Goal: Task Accomplishment & Management: Complete application form

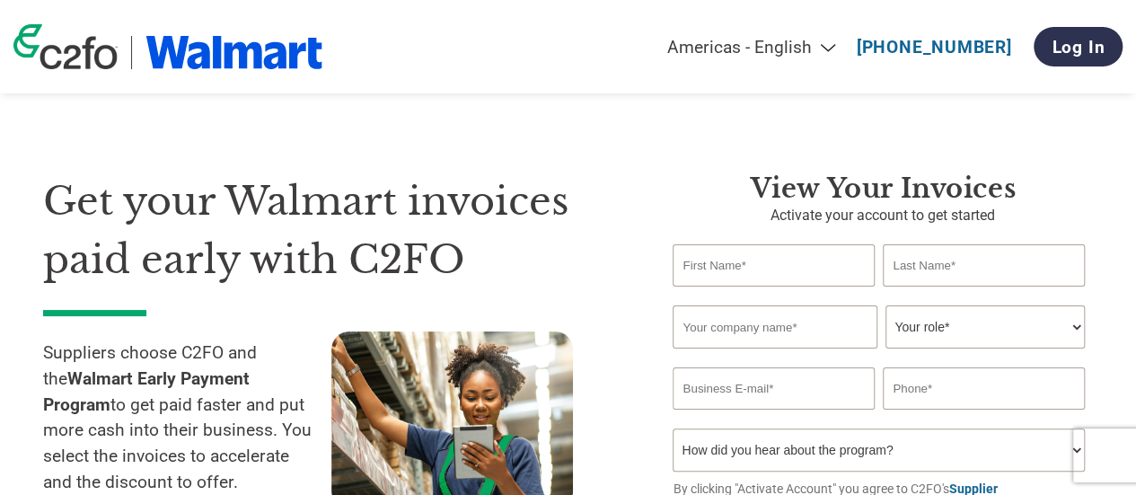
click at [756, 255] on input "text" at bounding box center [772, 265] width 201 height 42
type input "[PERSON_NAME]"
click at [742, 380] on input "email" at bounding box center [772, 388] width 201 height 42
paste input "[EMAIL_ADDRESS][DOMAIN_NAME]"
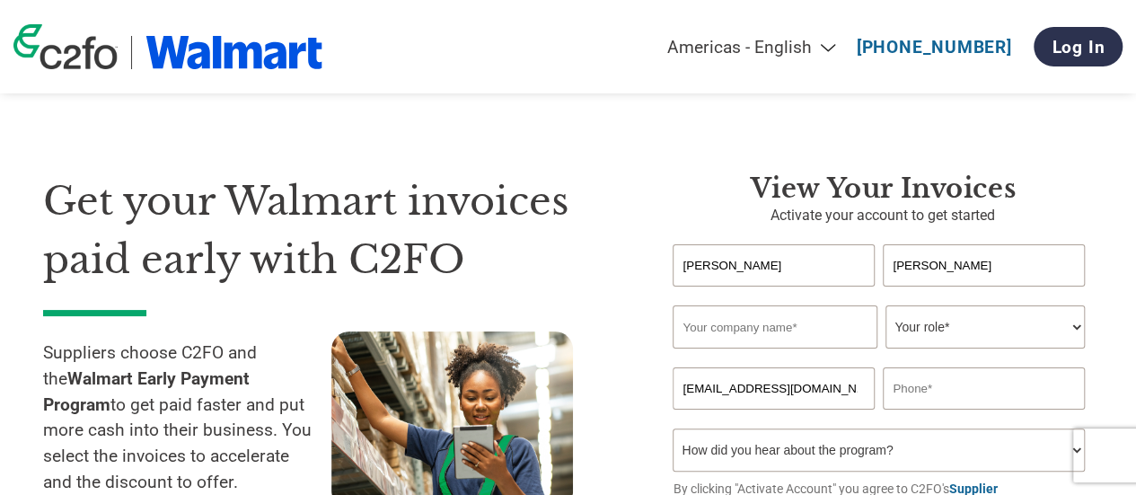
type input "[EMAIL_ADDRESS][DOMAIN_NAME]"
click at [912, 392] on input "text" at bounding box center [982, 388] width 201 height 42
paste input "(+569)"
type input "(+569)"
click at [804, 339] on input "text" at bounding box center [774, 326] width 204 height 43
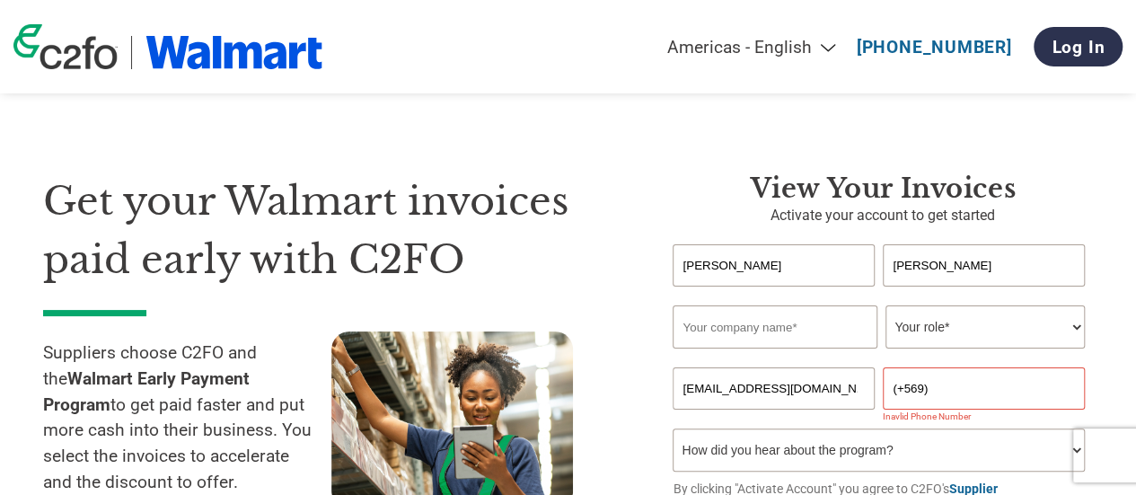
paste input "Advanced Integrated Technologie"
type input "Advanced Integrated Technologies SP"
click at [973, 312] on select "Your role* CFO Controller Credit Manager Finance Director Treasurer CEO Preside…" at bounding box center [984, 326] width 198 height 43
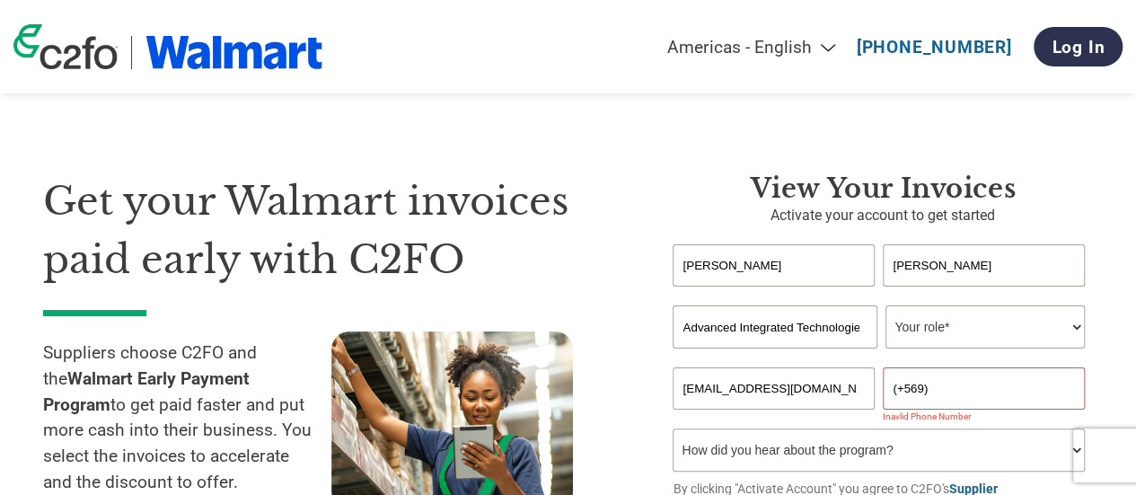
select select "OTHER"
click at [885, 307] on select "Your role* CFO Controller Credit Manager Finance Director Treasurer CEO Preside…" at bounding box center [984, 326] width 198 height 43
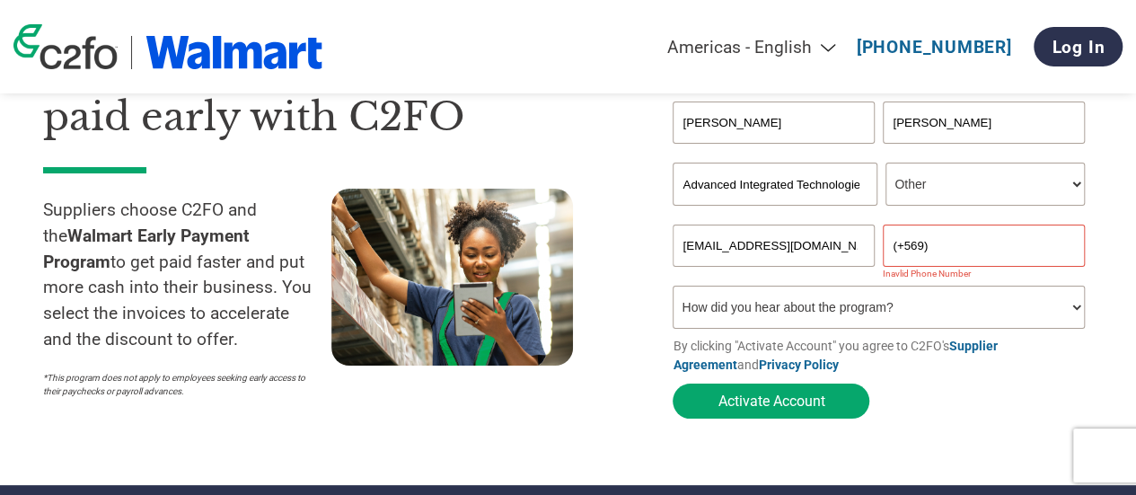
scroll to position [144, 0]
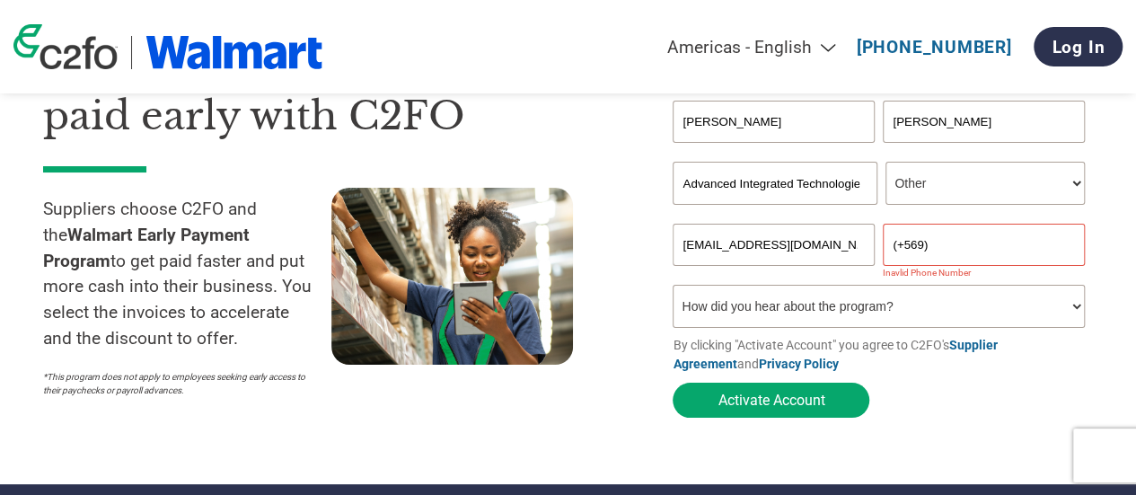
click at [941, 272] on div "Inavlid Phone Number" at bounding box center [982, 273] width 201 height 10
drag, startPoint x: 941, startPoint y: 267, endPoint x: 943, endPoint y: 256, distance: 10.9
click at [941, 265] on input "(+569)" at bounding box center [982, 245] width 201 height 42
click at [939, 322] on select "How did you hear about the program? Received a letter Email Social Media Online…" at bounding box center [877, 306] width 411 height 43
click at [910, 387] on form "[PERSON_NAME] Invalid first name or first name is too long Invalid last name or…" at bounding box center [882, 264] width 420 height 326
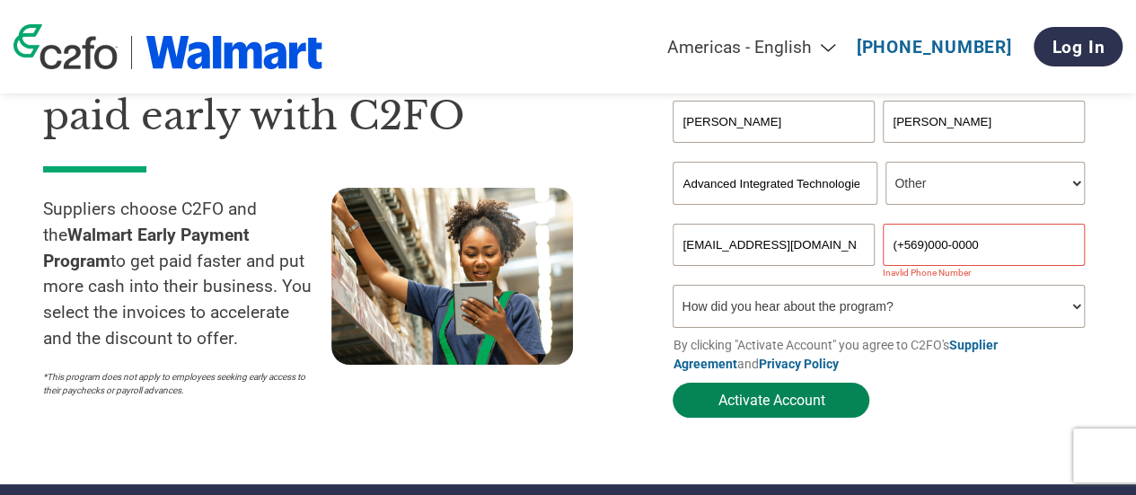
click at [855, 408] on button "Activate Account" at bounding box center [770, 399] width 197 height 35
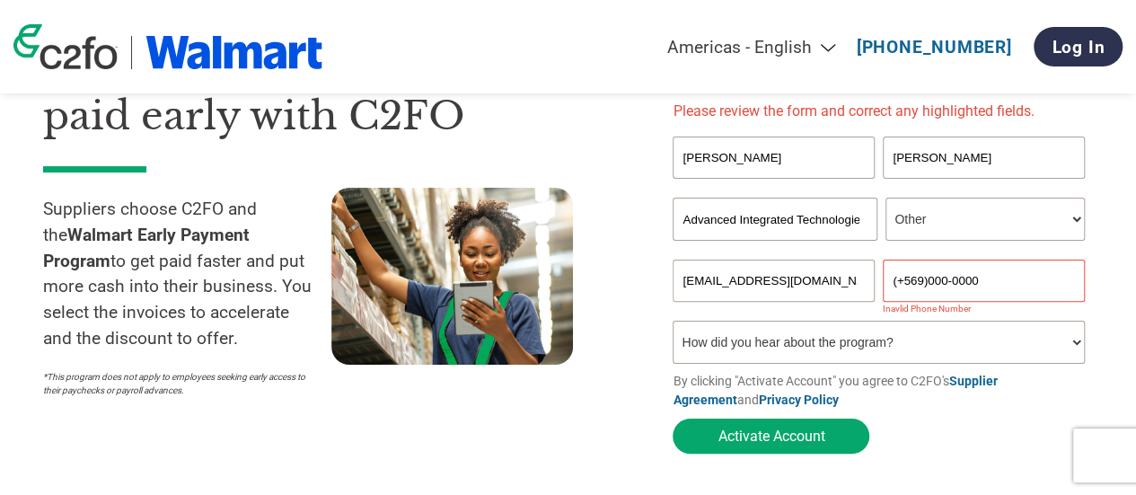
click at [948, 283] on input "(+569)000-0000" at bounding box center [982, 280] width 201 height 42
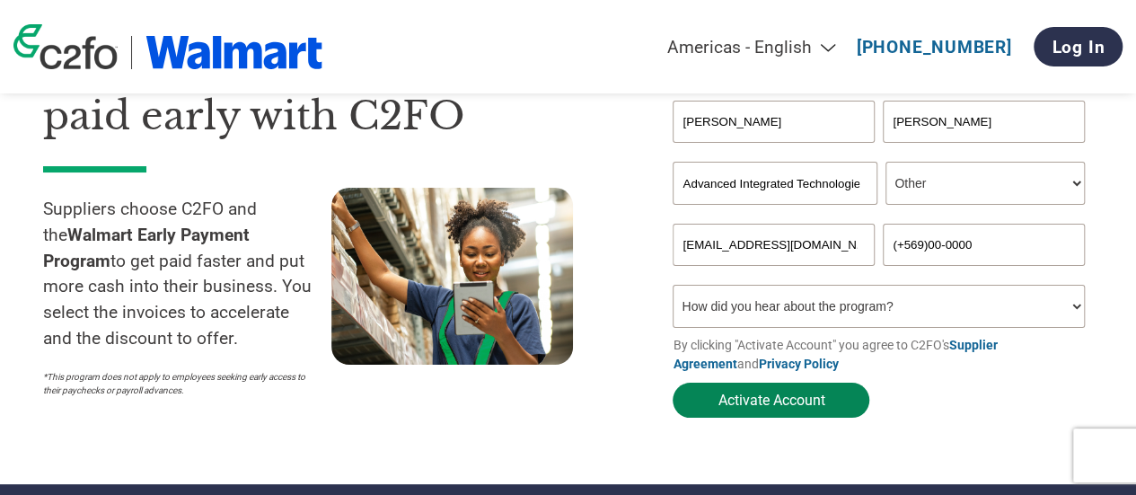
click at [839, 406] on button "Activate Account" at bounding box center [770, 399] width 197 height 35
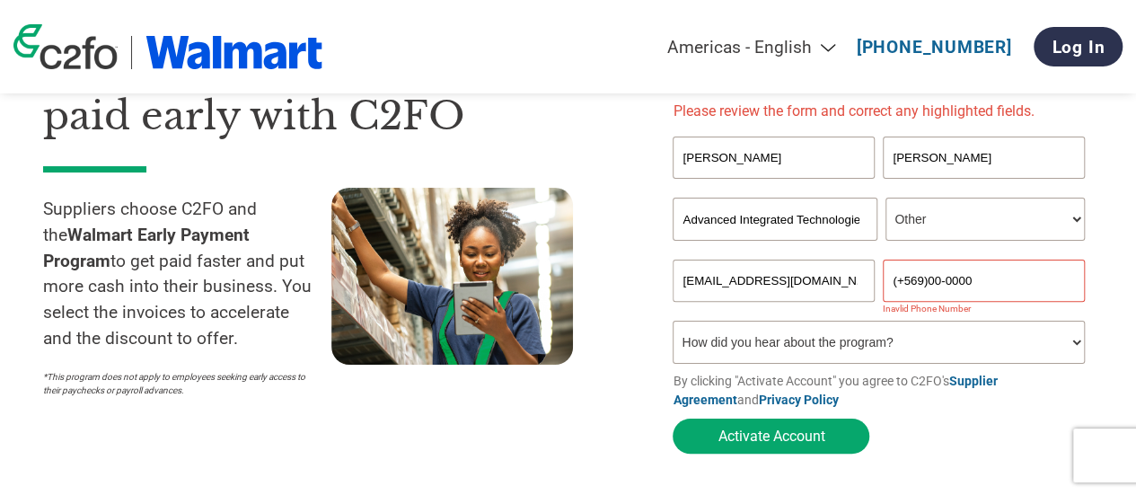
drag, startPoint x: 1003, startPoint y: 286, endPoint x: 815, endPoint y: 299, distance: 188.0
click at [815, 299] on div "[EMAIL_ADDRESS][DOMAIN_NAME] (+569)00-0000" at bounding box center [882, 280] width 420 height 42
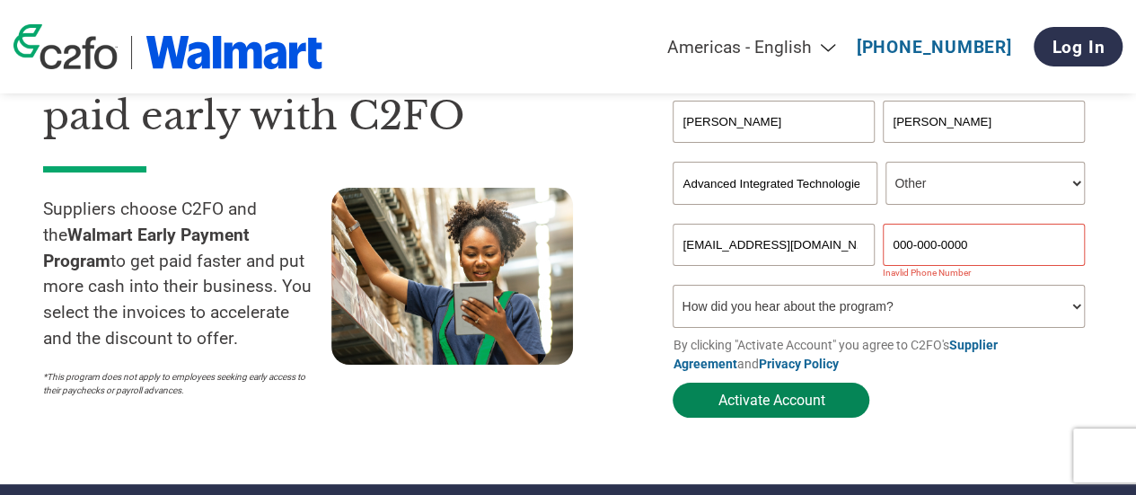
type input "000-000-0000"
click at [766, 411] on button "Activate Account" at bounding box center [770, 399] width 197 height 35
